Goal: Use online tool/utility: Use online tool/utility

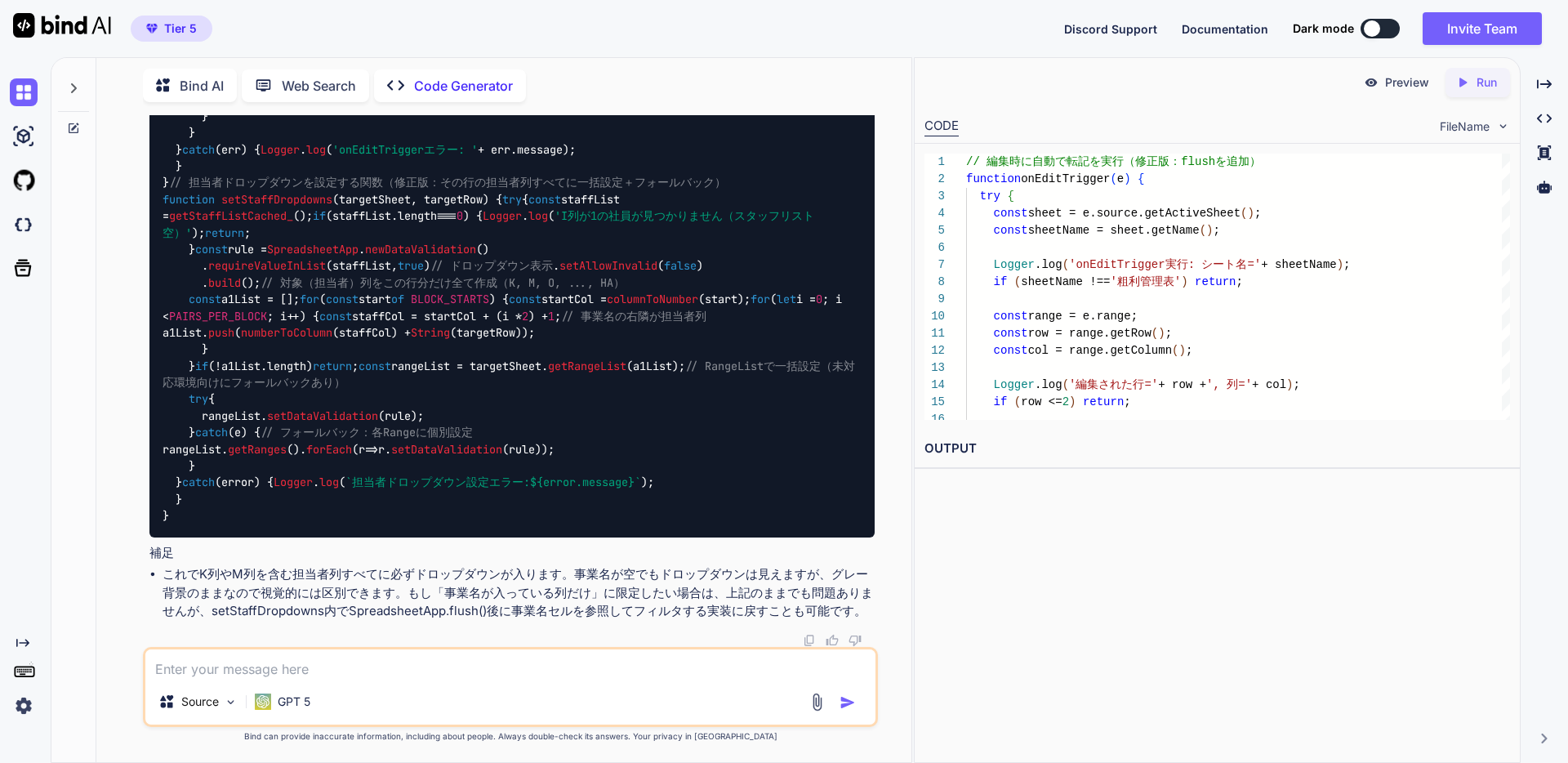
scroll to position [20097, 0]
click at [228, 390] on div "// 編集時に自動で転記を実行（修正版：flushを追加） function onEditTrigger ( e ) { try { const sheet …" at bounding box center [512, 50] width 725 height 975
drag, startPoint x: 169, startPoint y: 358, endPoint x: 330, endPoint y: 362, distance: 161.0
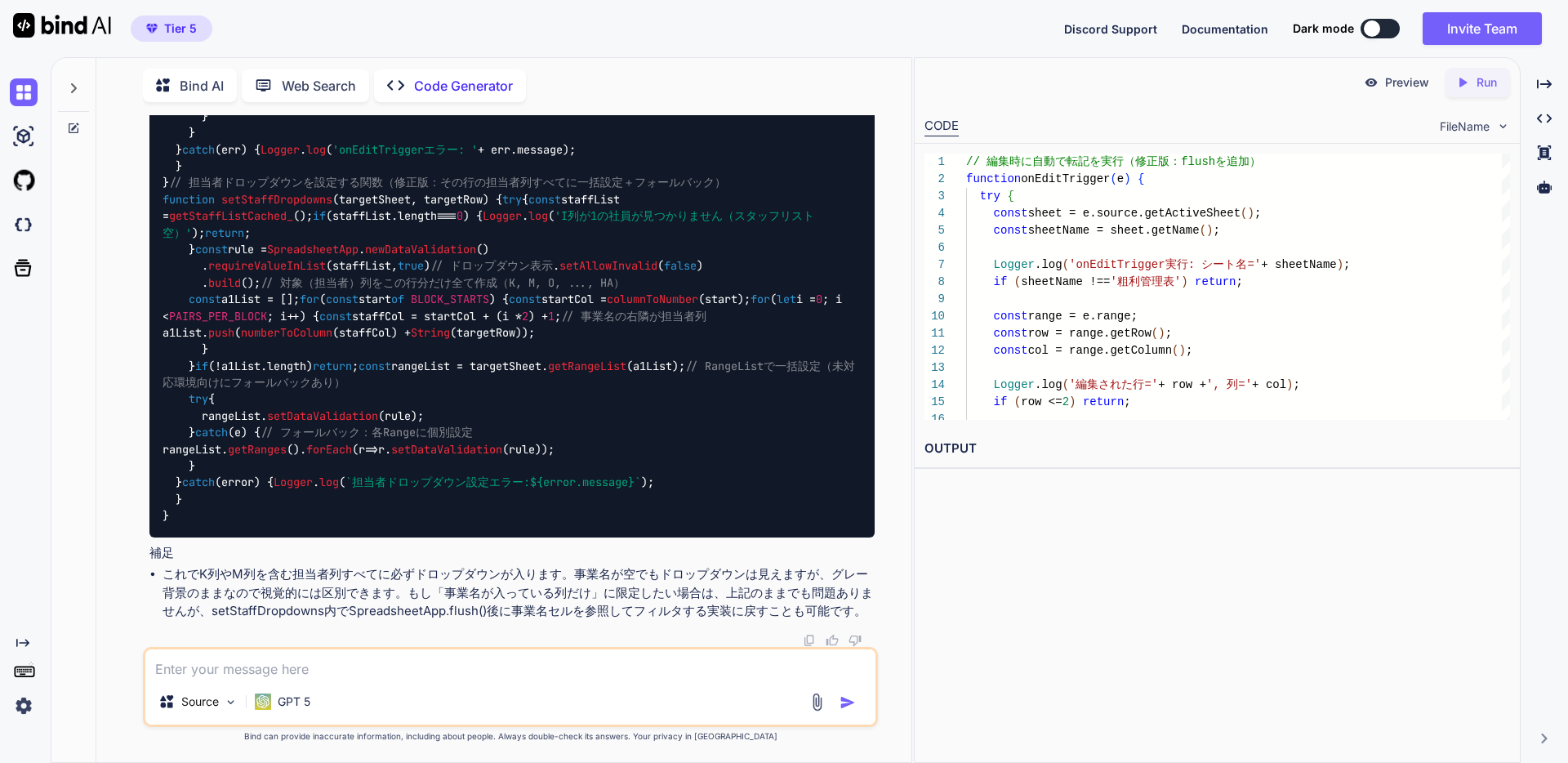
drag, startPoint x: 316, startPoint y: 359, endPoint x: 163, endPoint y: 350, distance: 153.3
click at [163, 350] on div "// 編集時に自動で転記を実行（修正版：flushを追加） function onEditTrigger ( e ) { try { const sheet …" at bounding box center [512, 50] width 725 height 975
copy span "// 編集時に自動で転記を実行"
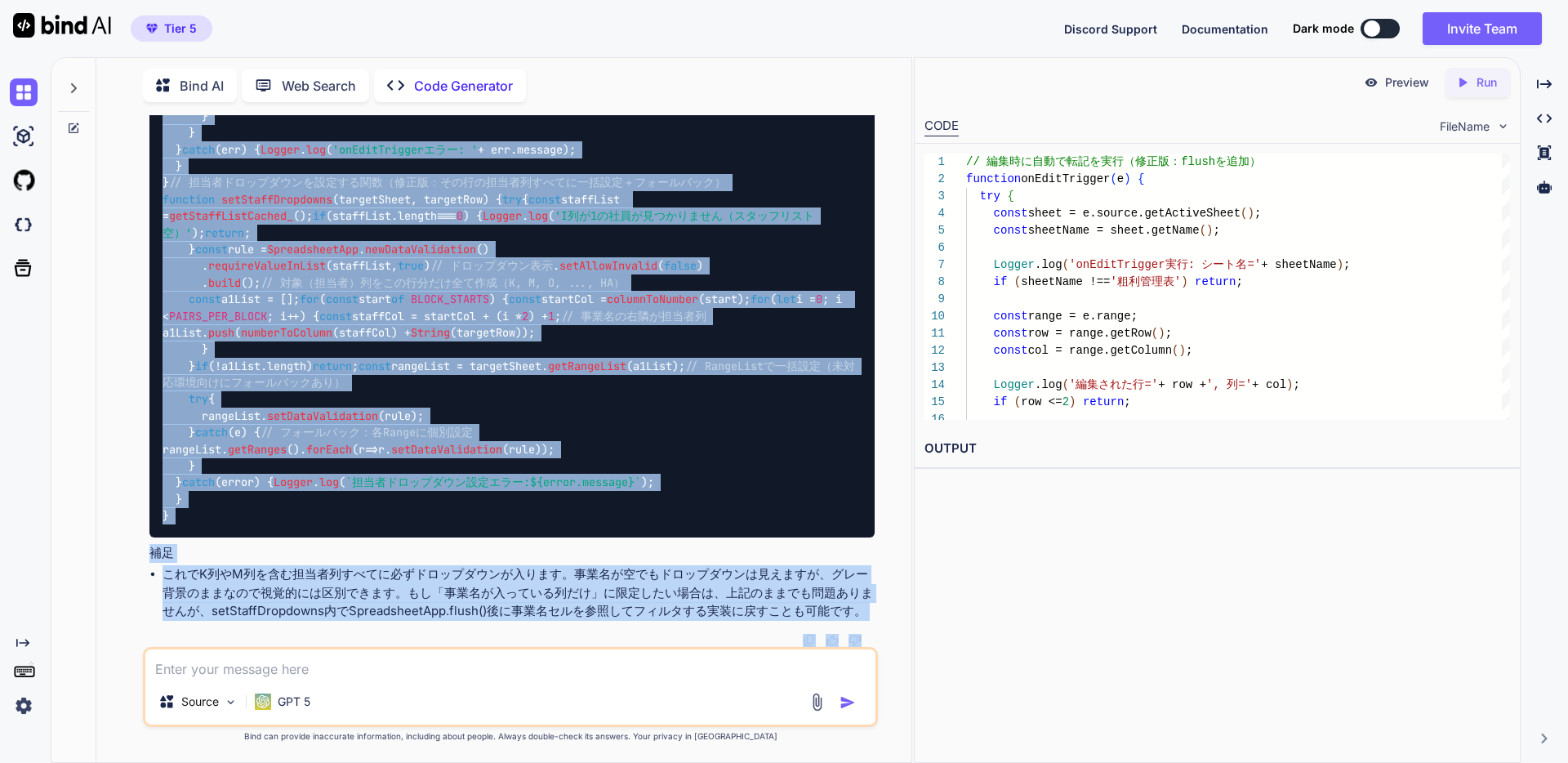
scroll to position [21117, 0]
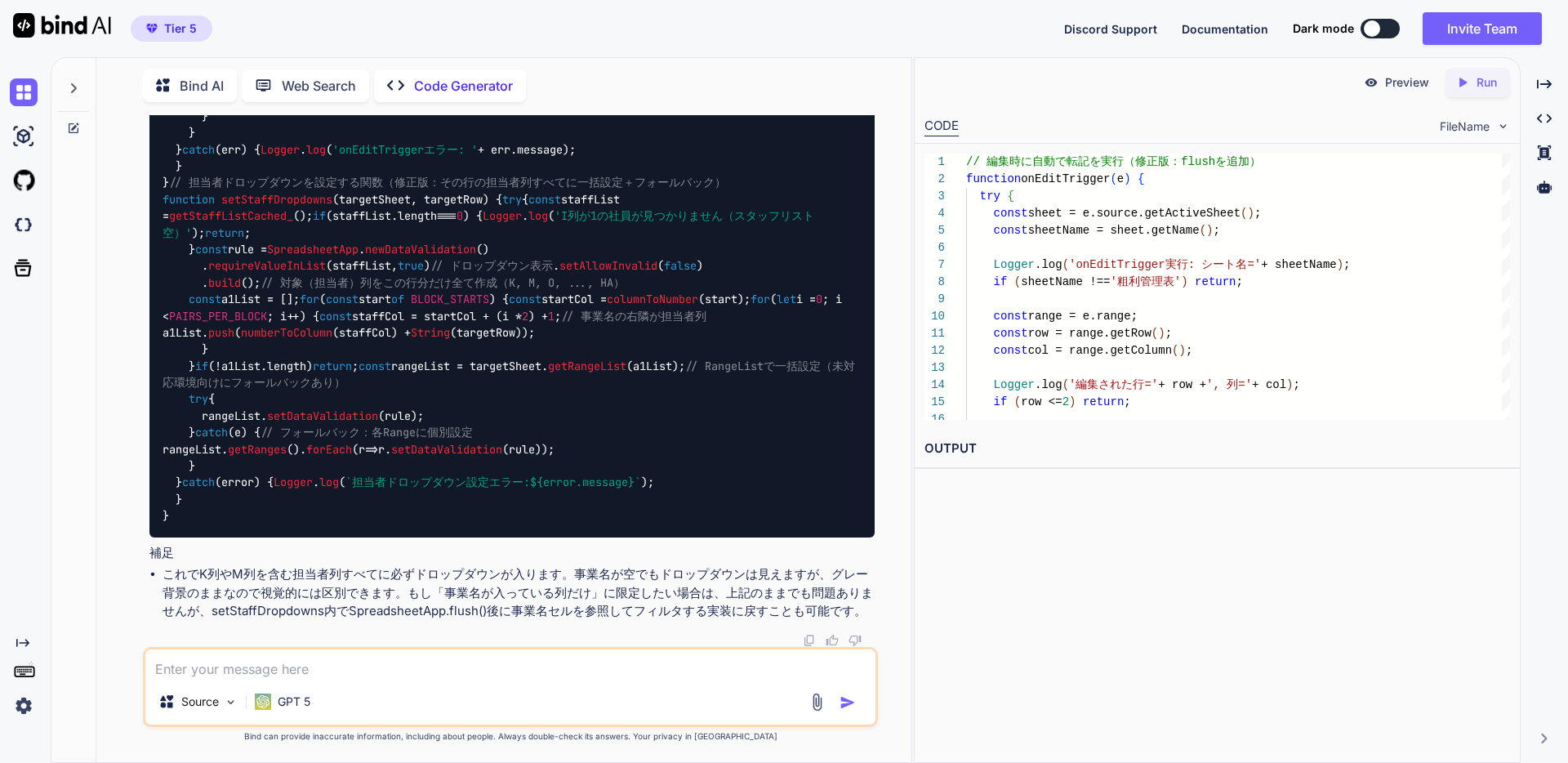
drag, startPoint x: 164, startPoint y: 455, endPoint x: 234, endPoint y: 375, distance: 106.3
click at [234, 375] on div "// 編集時に自動で転記を実行（修正版：flushを追加） function onEditTrigger ( e ) { try { const sheet …" at bounding box center [512, 50] width 725 height 975
click at [193, 206] on div "// 編集時に自動で転記を実行（修正版：flushを追加） function onEditTrigger ( e ) { try { const sheet …" at bounding box center [512, 50] width 725 height 975
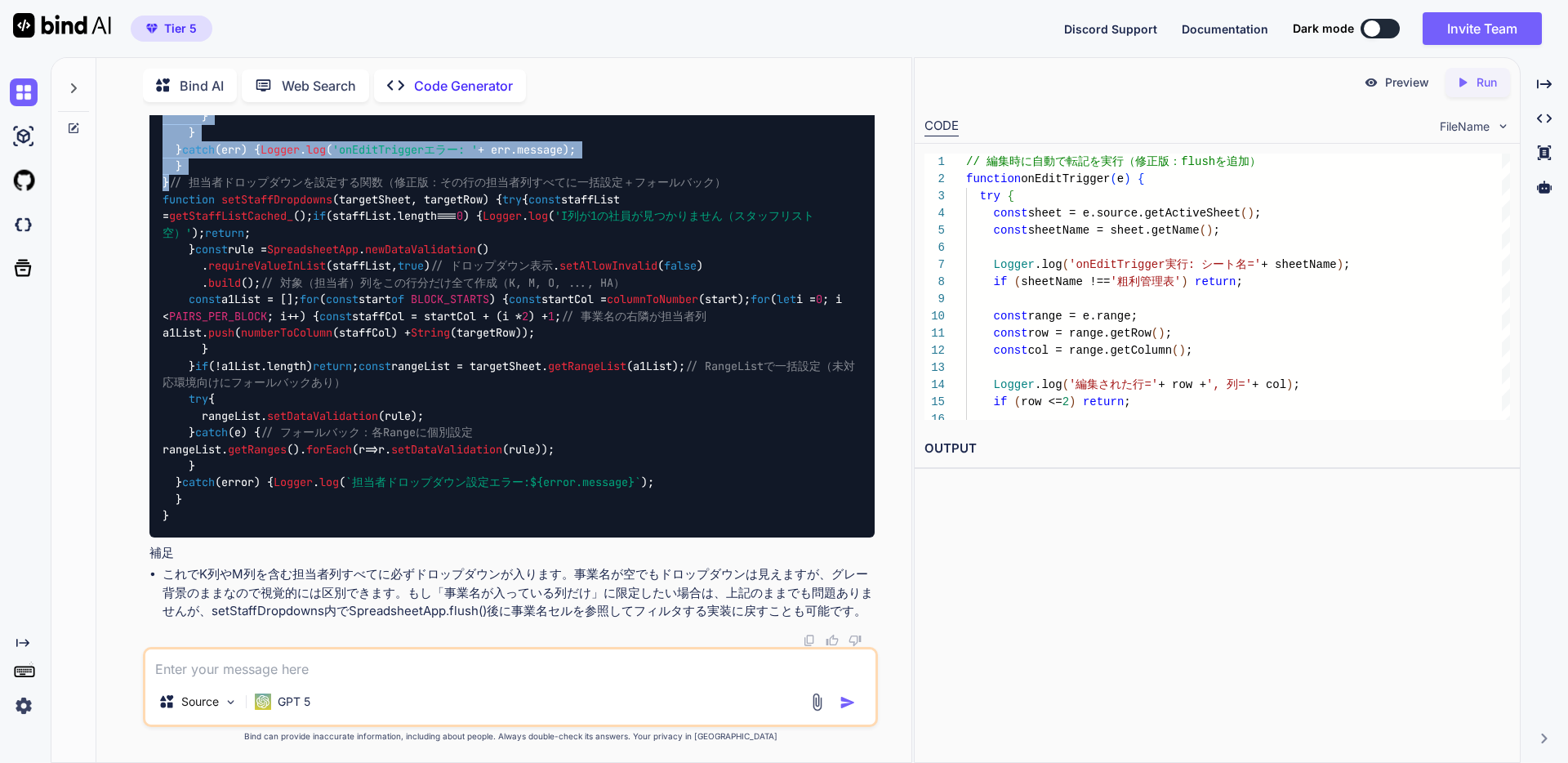
drag, startPoint x: 183, startPoint y: 203, endPoint x: 164, endPoint y: 476, distance: 273.7
click at [164, 476] on div "// 編集時に自動で転記を実行（修正版：flushを追加） function onEditTrigger ( e ) { try { const sheet …" at bounding box center [512, 50] width 725 height 975
copy code "// loremipsumdo（sit：ametcons） adipisci elItseDdoeius ( t ) { inc { utlab etdol …"
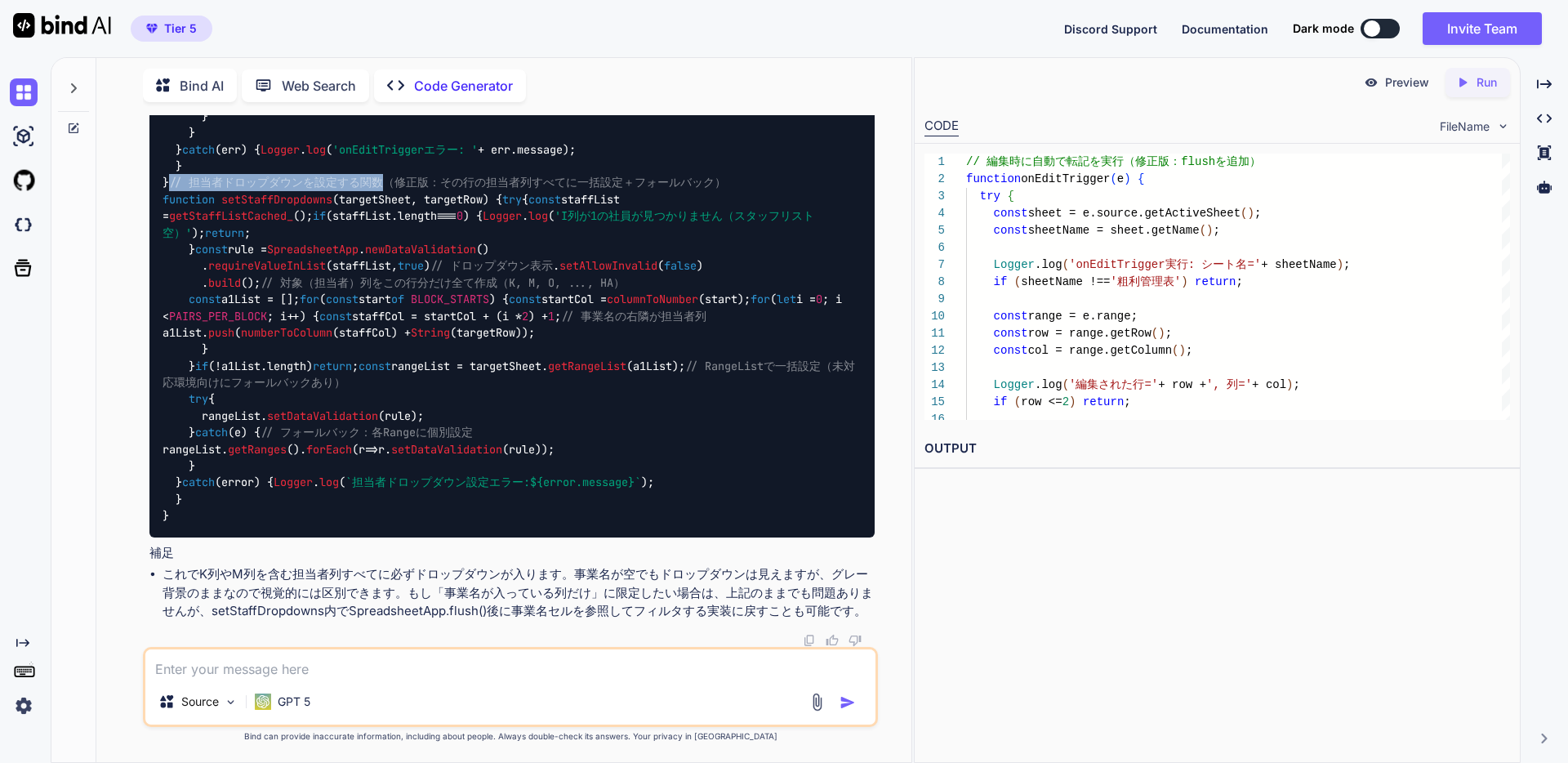
drag, startPoint x: 363, startPoint y: 326, endPoint x: 163, endPoint y: 326, distance: 200.0
click at [169, 190] on span "// 担当者ドロップダウンを設定する関数（修正版：その行の担当者列すべてに一括設定＋フォールバック）" at bounding box center [448, 183] width 557 height 14
copy span "// 担当者ドロップダウンを設定する関数"
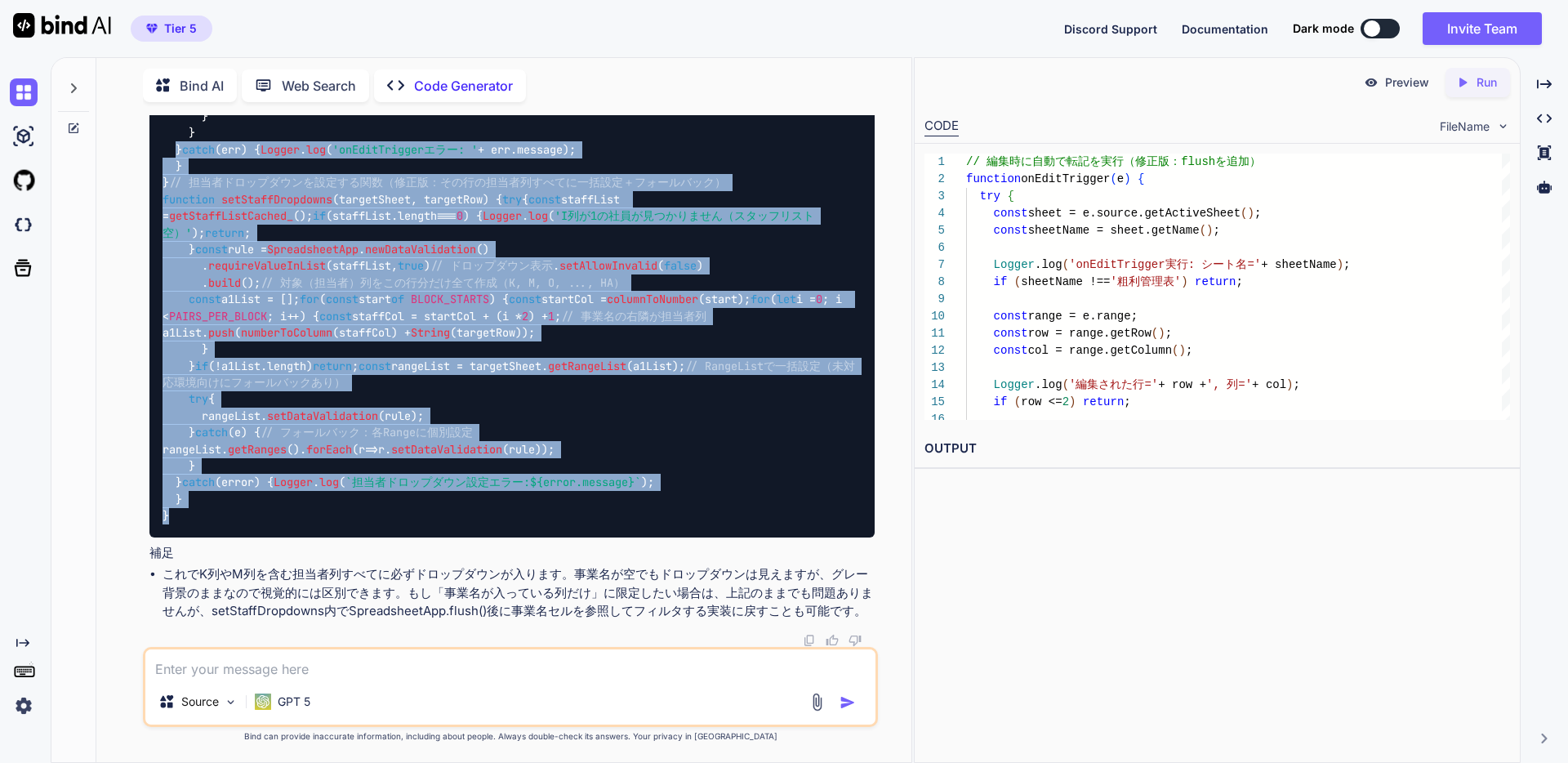
scroll to position [21807, 0]
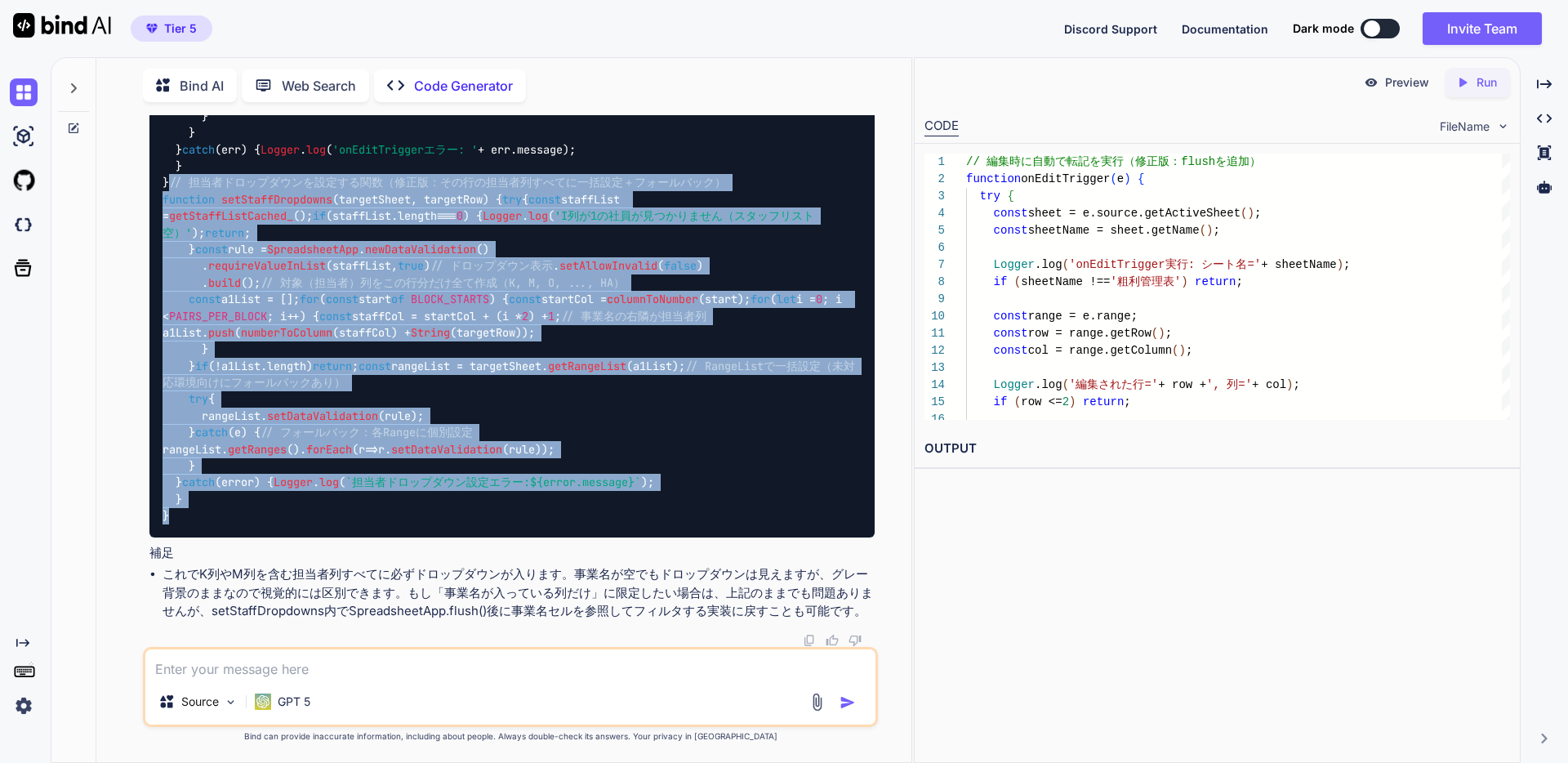
drag, startPoint x: 197, startPoint y: 518, endPoint x: 161, endPoint y: 217, distance: 303.1
click at [160, 217] on div "// 編集時に自動で転記を実行（修正版：flushを追加） function onEditTrigger ( e ) { try { const sheet …" at bounding box center [512, 50] width 725 height 975
copy code "// loremipsumdolorsi（ame：consecteturadipi＋elitsed） doeiusmo temPorinCididuntu (…"
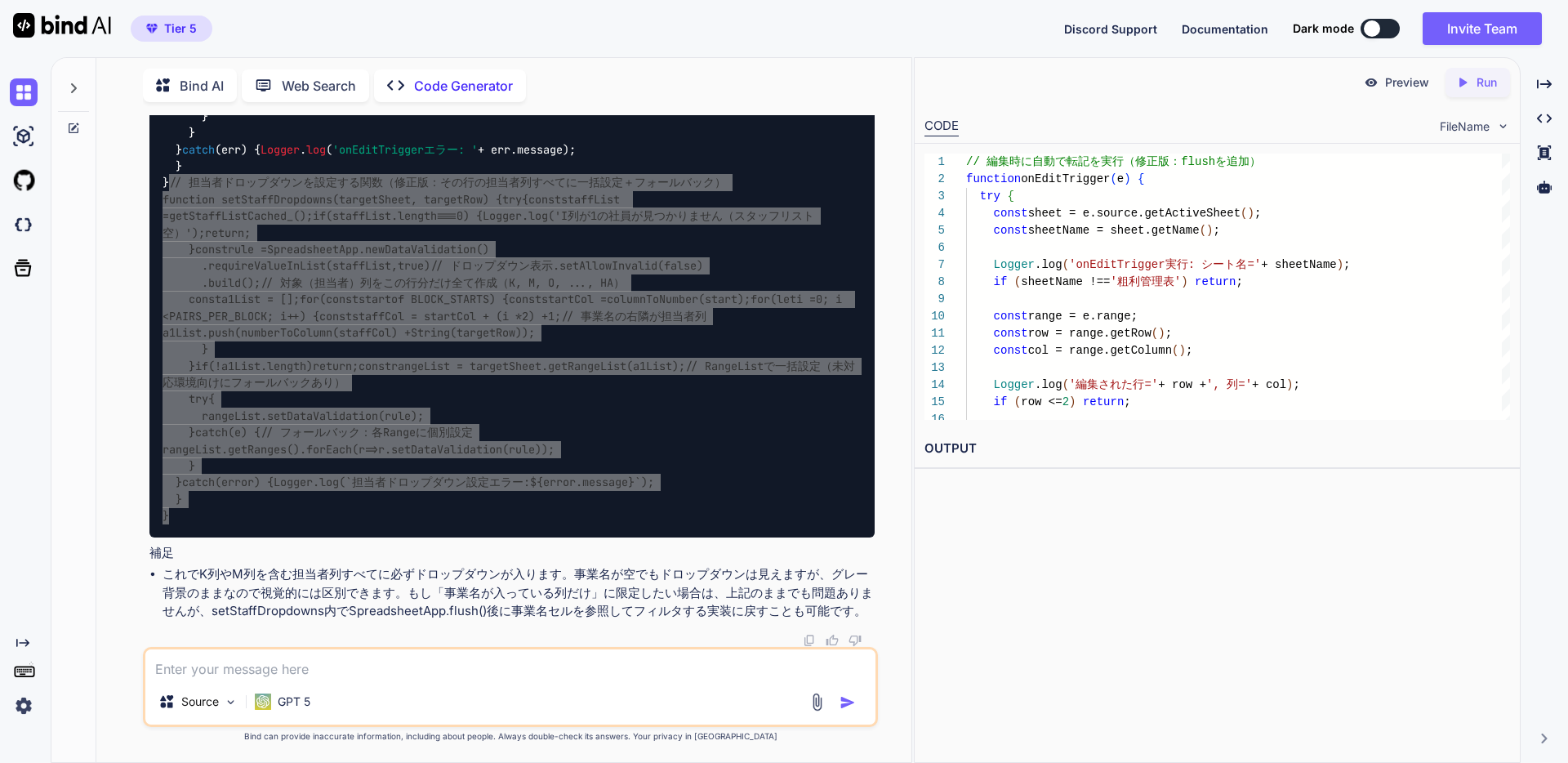
scroll to position [21577, 0]
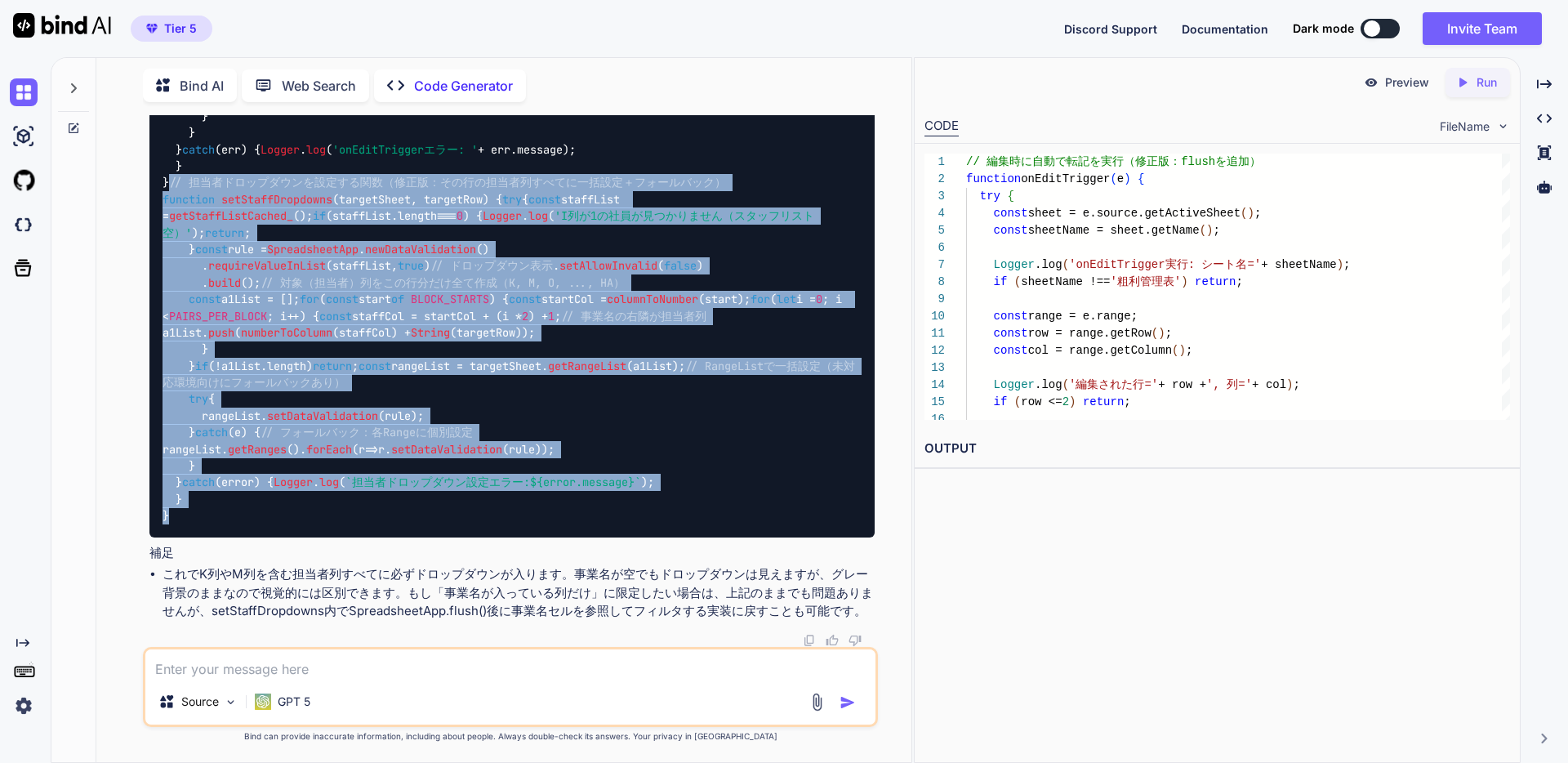
click at [324, 537] on div "// 編集時に自動で転記を実行（修正版：flushを追加） function onEditTrigger ( e ) { try { const sheet …" at bounding box center [512, 50] width 725 height 975
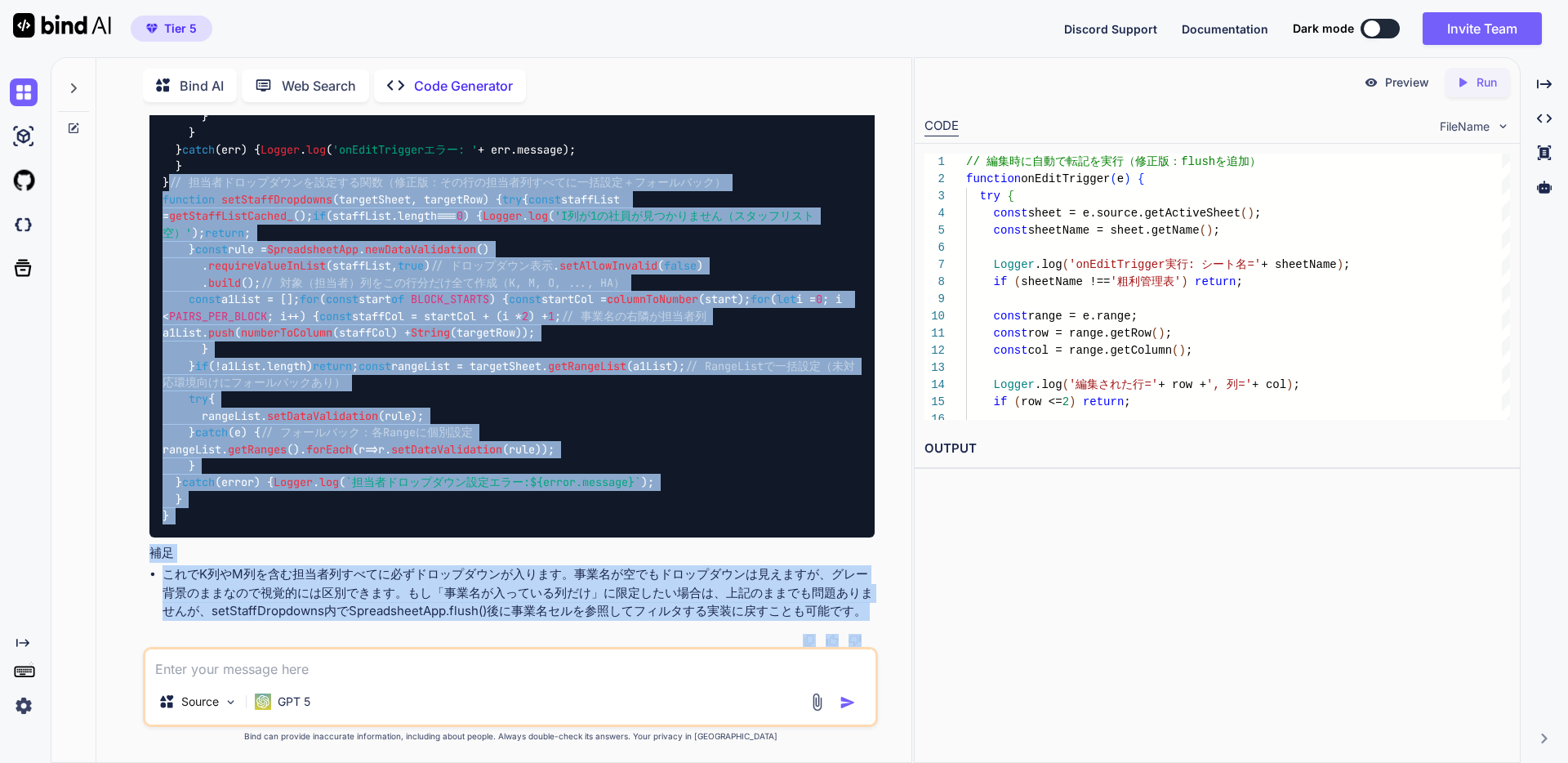
scroll to position [22139, 0]
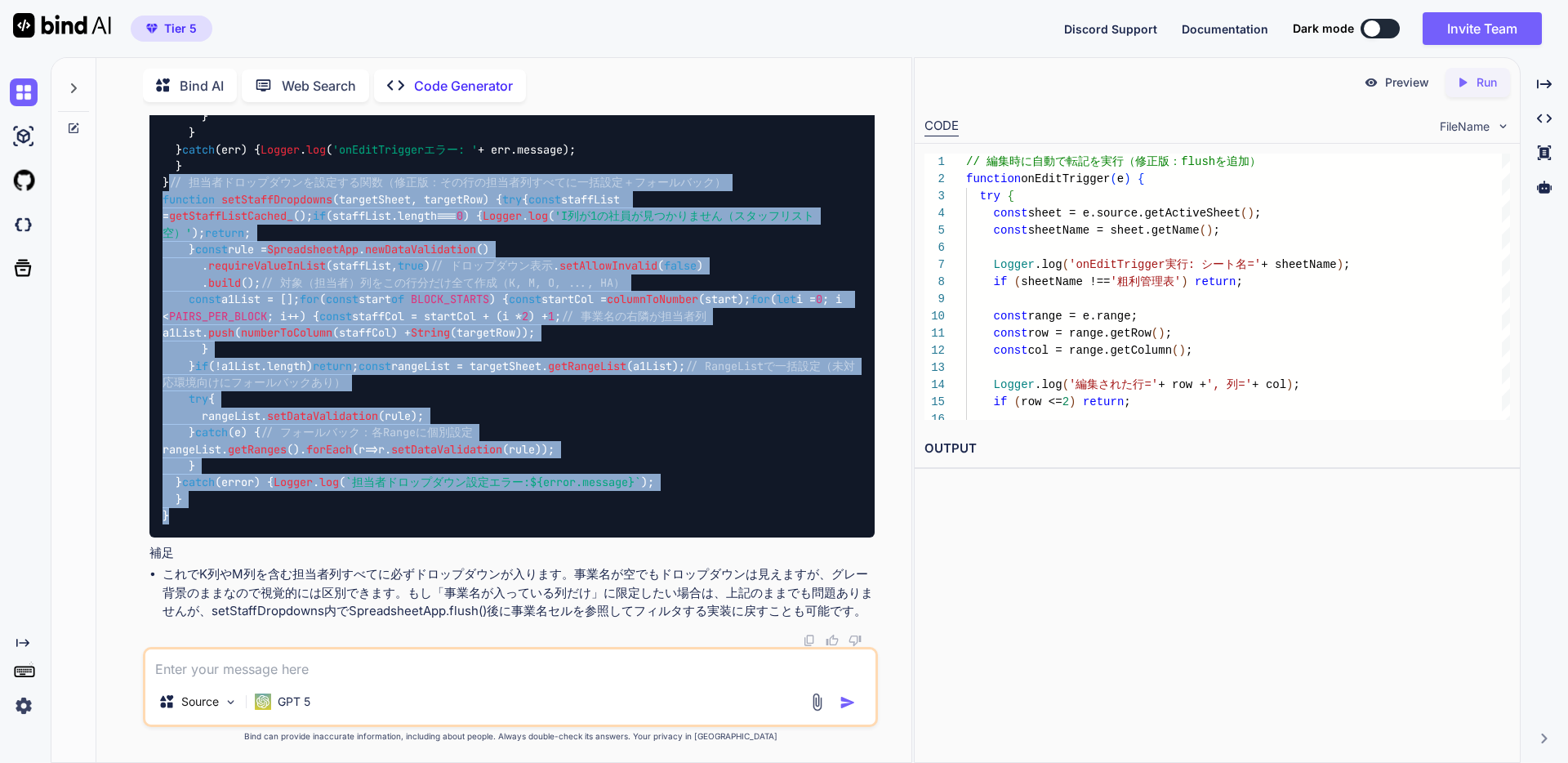
drag, startPoint x: 173, startPoint y: 402, endPoint x: 293, endPoint y: 515, distance: 164.8
click at [293, 515] on div "// 編集時に自動で転記を実行（修正版：flushを追加） function onEditTrigger ( e ) { try { const sheet …" at bounding box center [512, 50] width 725 height 975
copy code "// loremipsumdolorsi（ame：consecteturadipi＋elitsed） doeiusmo temPorinCididuntu (…"
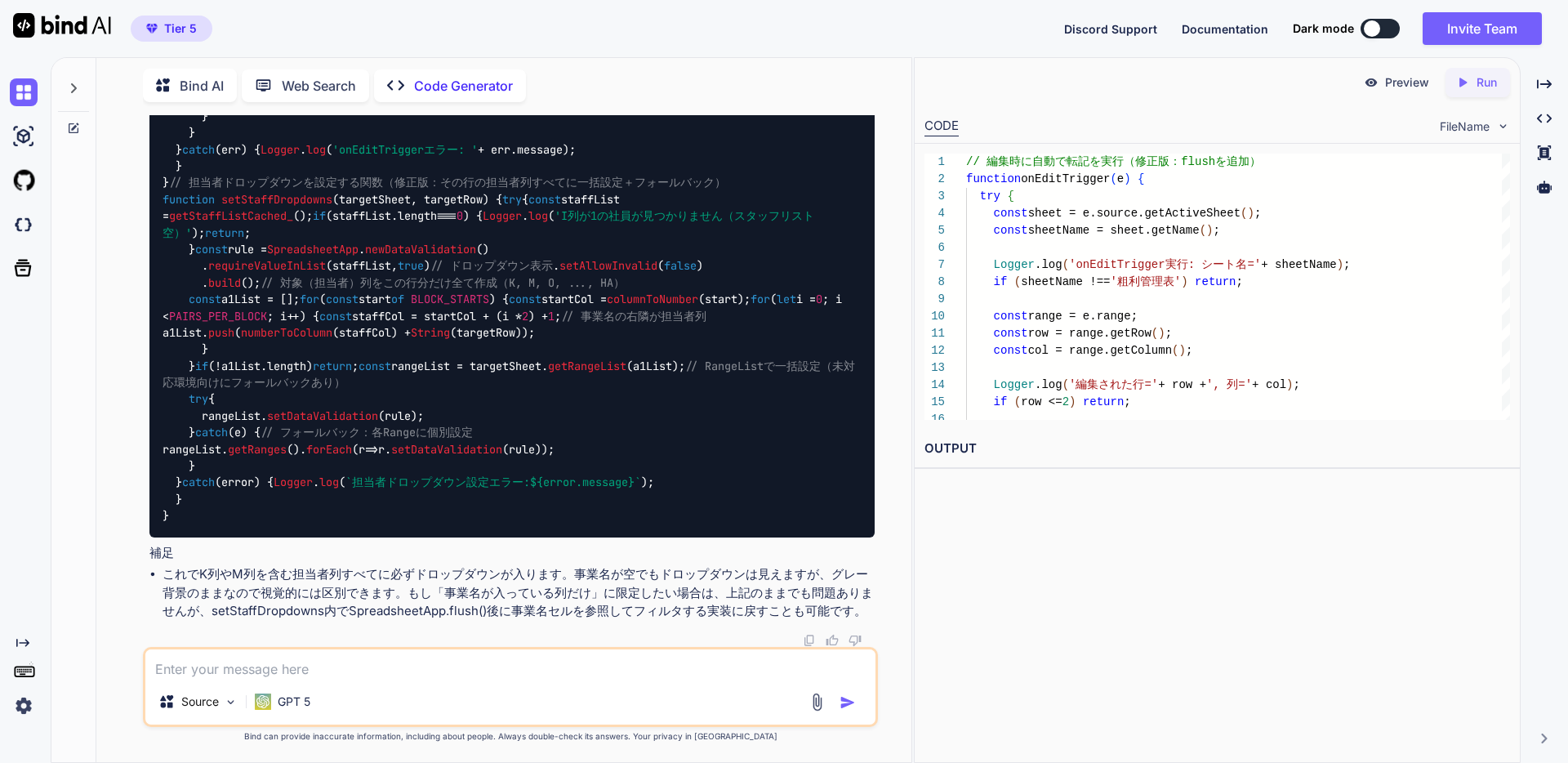
click at [469, 664] on textarea at bounding box center [510, 664] width 730 height 30
click at [325, 673] on textarea "担当者を選択すると" at bounding box center [510, 664] width 730 height 30
paste textarea "【21期】粗利管理表"
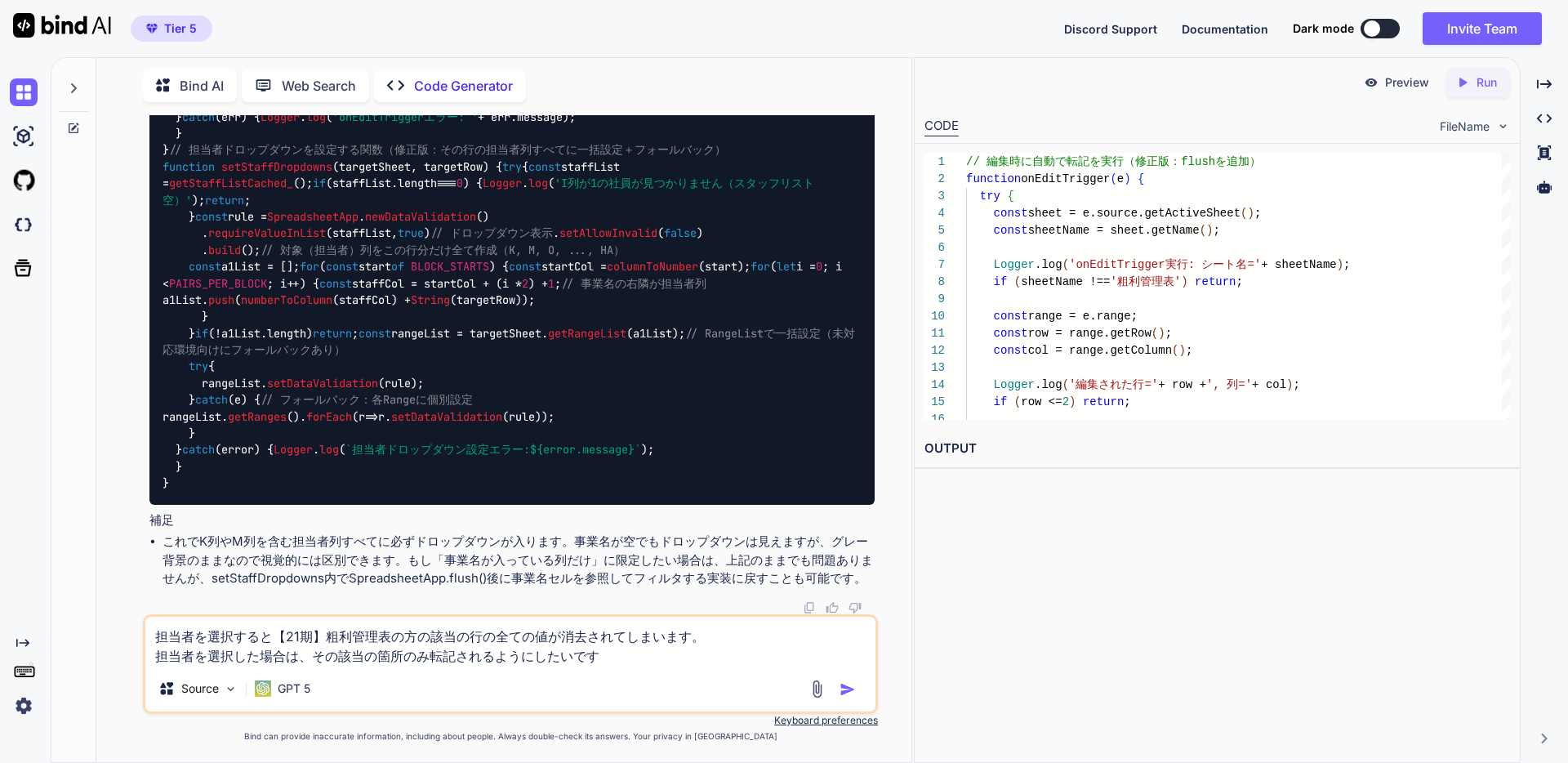
type textarea "担当者を選択すると【21期】粗利管理表の方の該当の行の全ての値が消去されてしまいます。 担当者を選択した場合は、その該当の箇所のみ転記されるようにしたいです。"
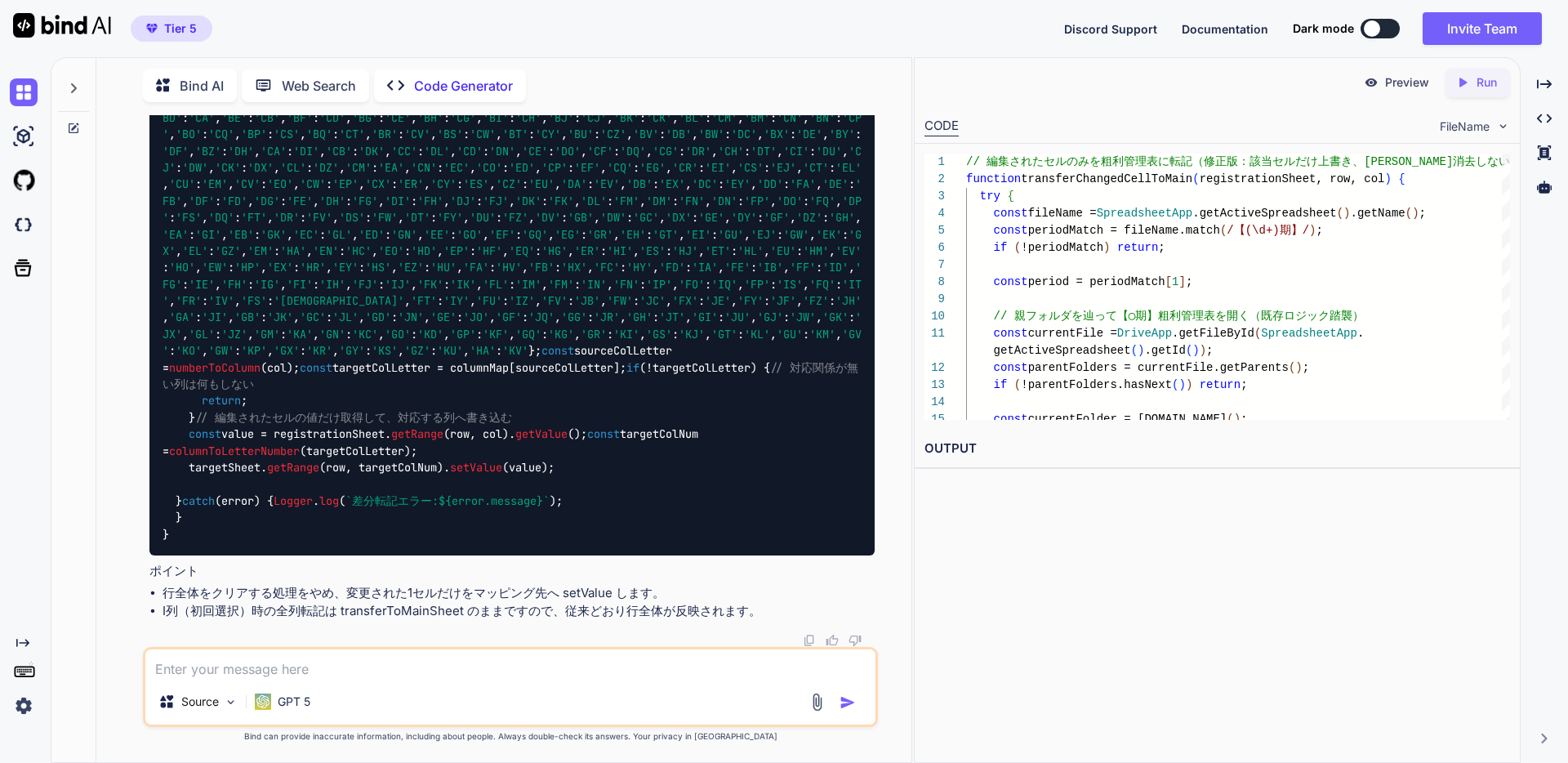
scroll to position [22722, 0]
drag, startPoint x: 380, startPoint y: 362, endPoint x: 156, endPoint y: 355, distance: 224.1
click at [157, 355] on div "// 編集されたセルのみを粗利管理表に転記（修正版：該当セルだけ上書き、[PERSON_NAME]消去しない） function transferChange…" at bounding box center [512, 150] width 725 height 808
copy span "// 編集されたセルのみを粗利管理表に転記"
